Goal: Task Accomplishment & Management: Manage account settings

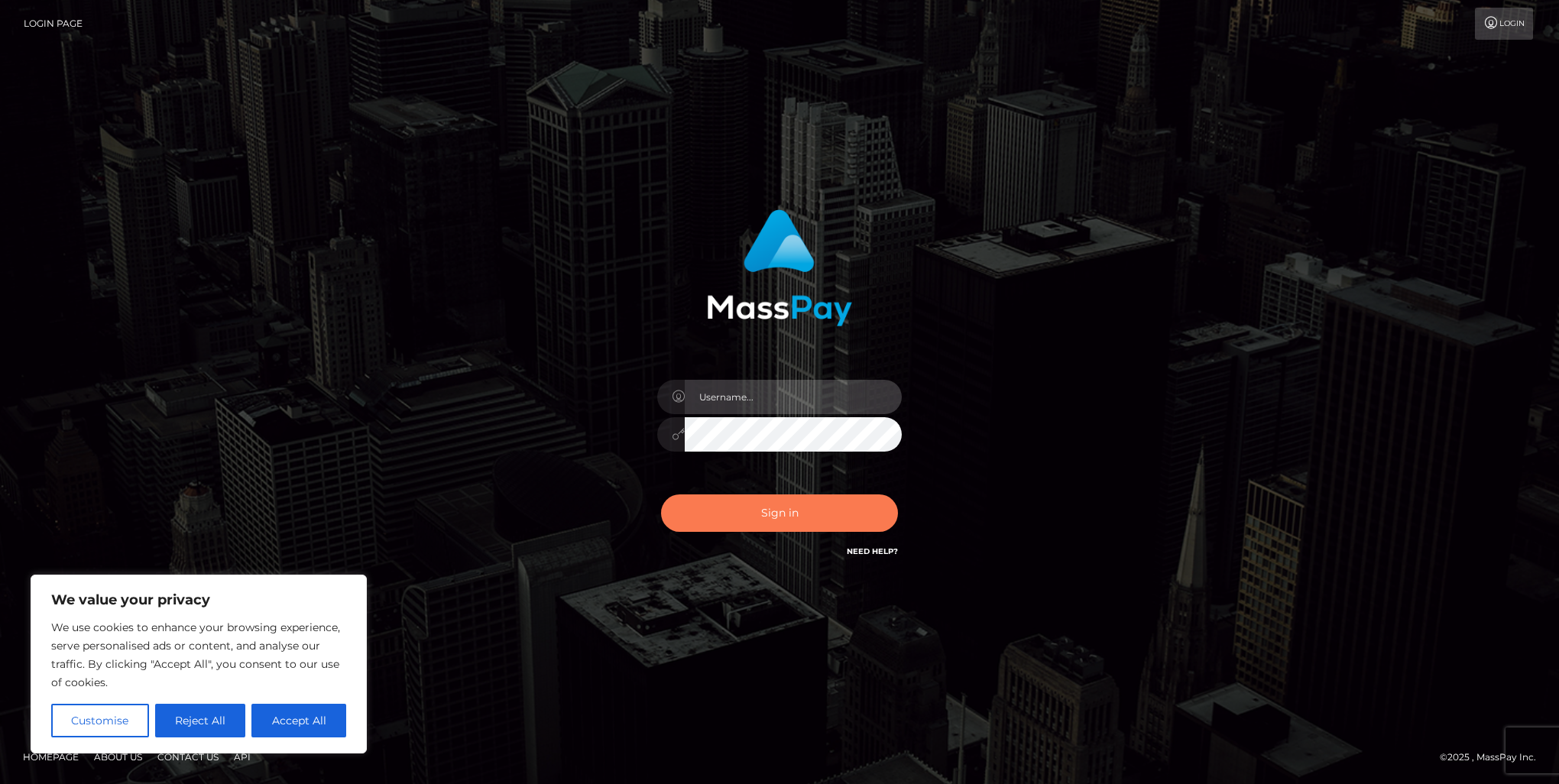
type input "[PERSON_NAME].of"
click at [773, 514] on button "Sign in" at bounding box center [780, 513] width 237 height 37
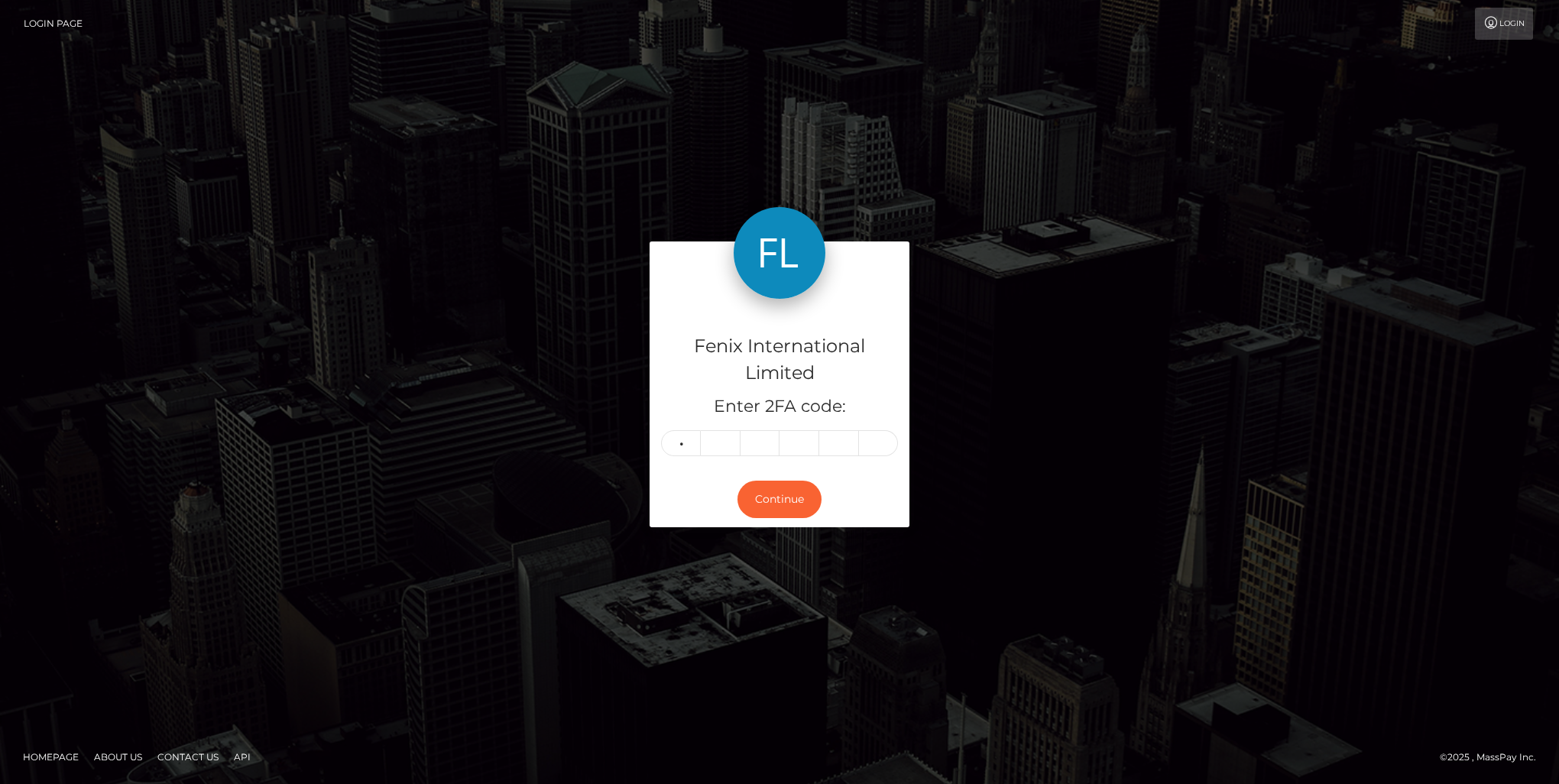
type input "7"
type input "3"
type input "4"
type input "3"
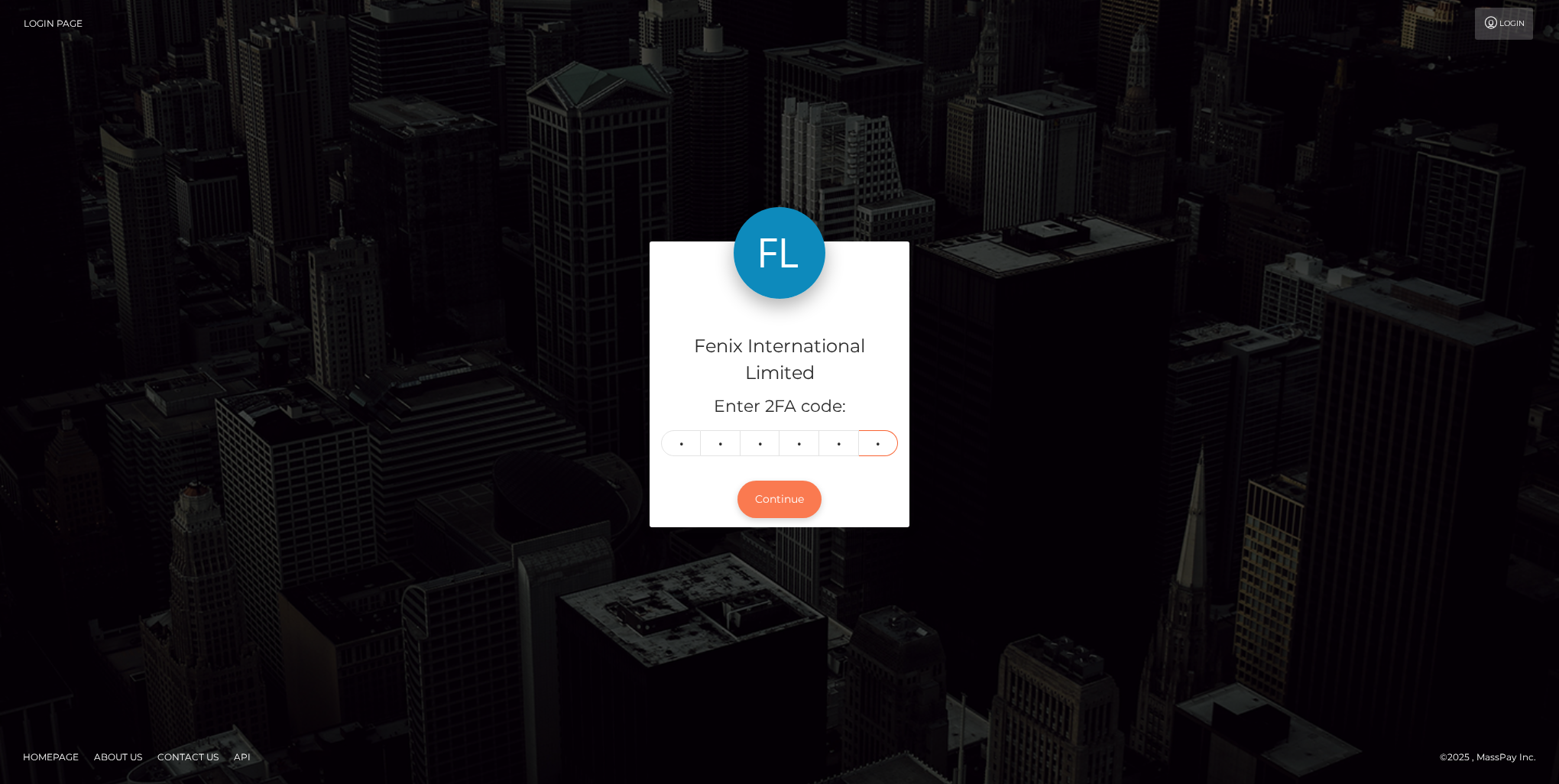
type input "7"
click at [803, 491] on button "Continue" at bounding box center [780, 498] width 84 height 37
